Goal: Task Accomplishment & Management: Use online tool/utility

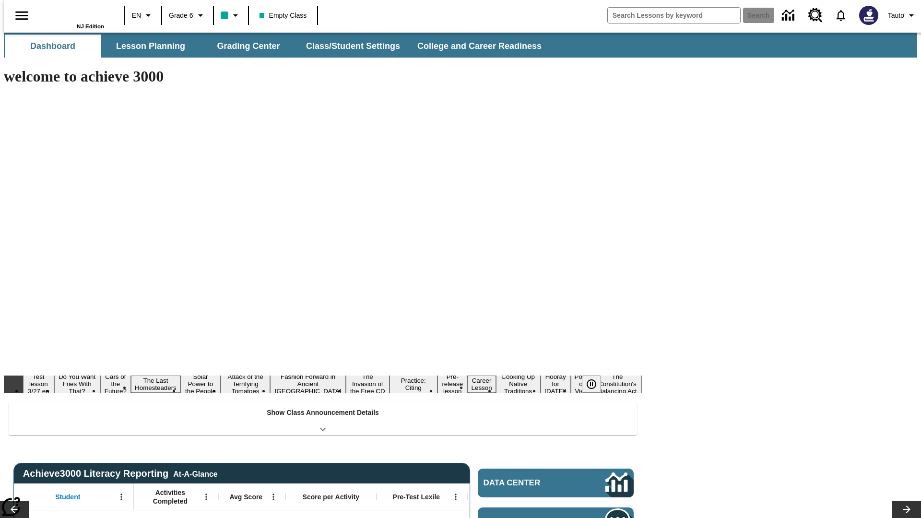
type input "-1"
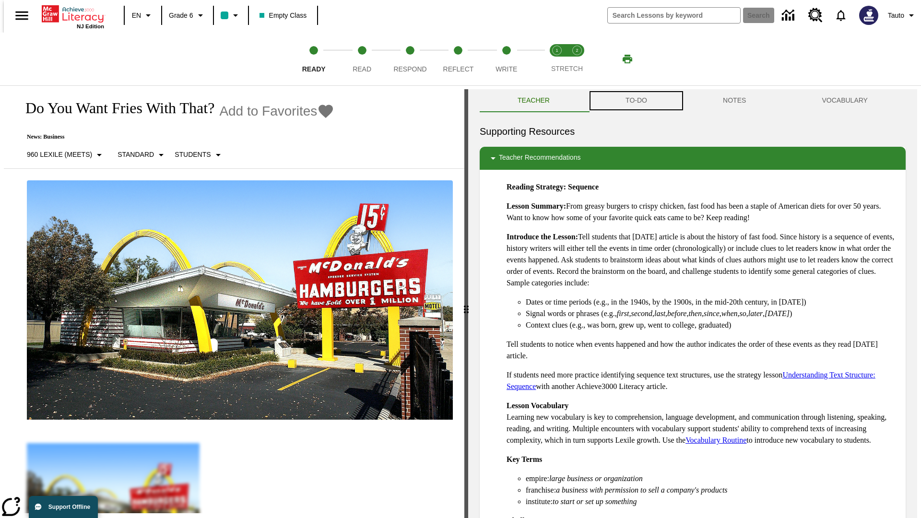
click at [636, 101] on button "TO-DO" at bounding box center [636, 100] width 97 height 23
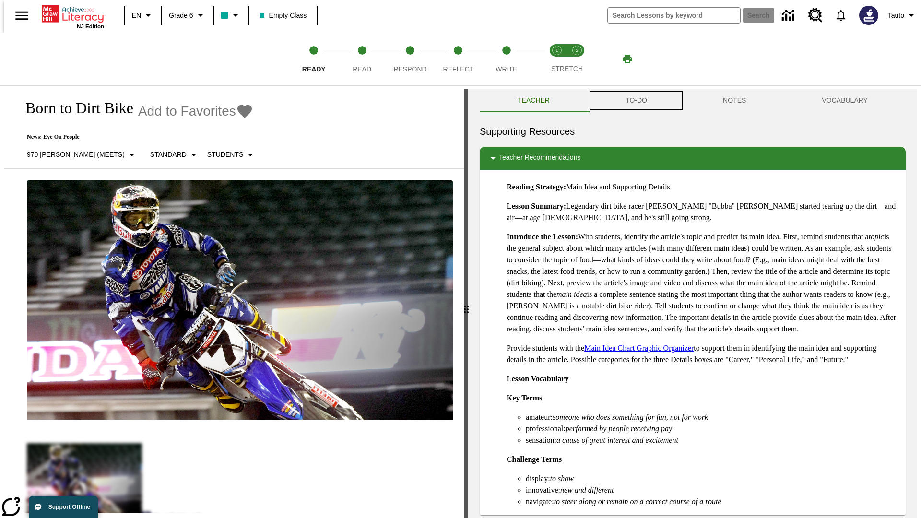
click at [636, 101] on button "TO-DO" at bounding box center [636, 100] width 97 height 23
